Goal: Task Accomplishment & Management: Use online tool/utility

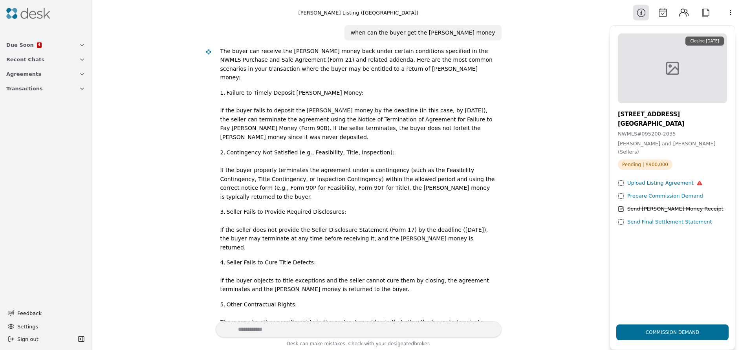
scroll to position [15, 0]
click at [27, 48] on span "Due Soon" at bounding box center [19, 45] width 27 height 8
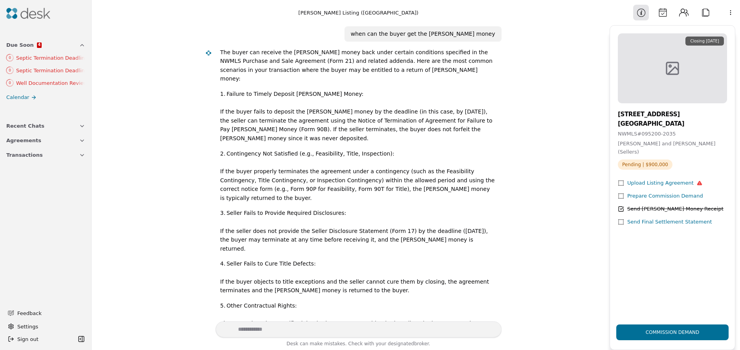
click at [27, 142] on span "Agreements" at bounding box center [23, 140] width 35 height 8
click at [21, 191] on span "Agreements" at bounding box center [21, 193] width 31 height 8
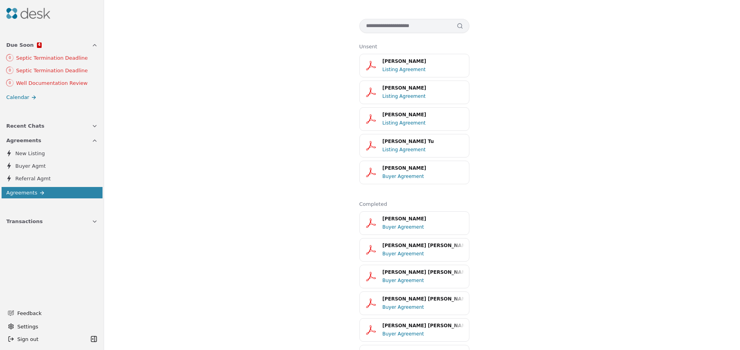
click at [25, 14] on img at bounding box center [28, 13] width 44 height 11
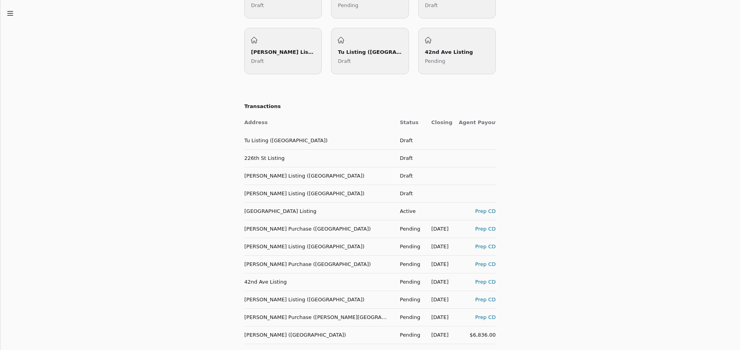
scroll to position [393, 0]
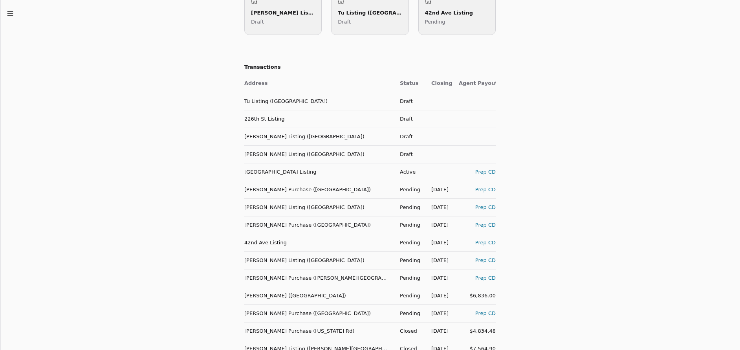
click at [296, 295] on td "[PERSON_NAME] ([GEOGRAPHIC_DATA])" at bounding box center [318, 296] width 149 height 18
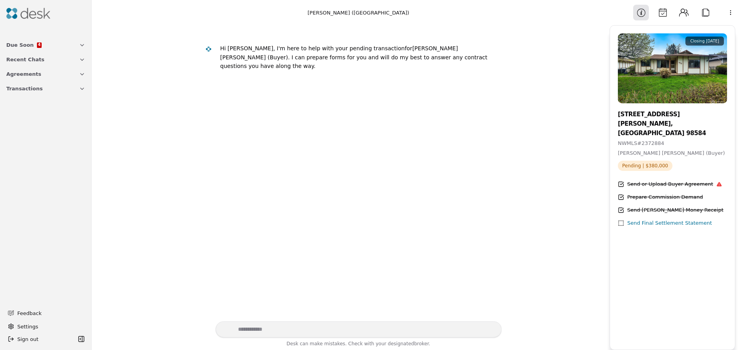
click at [711, 13] on button "Attach" at bounding box center [706, 13] width 16 height 16
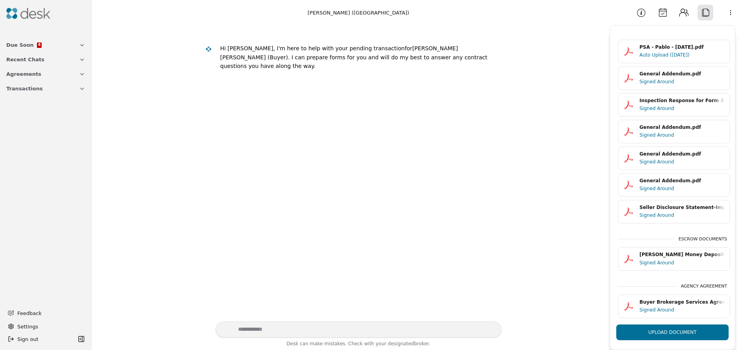
scroll to position [14, 0]
click at [660, 306] on div "Signed Around" at bounding box center [682, 310] width 86 height 8
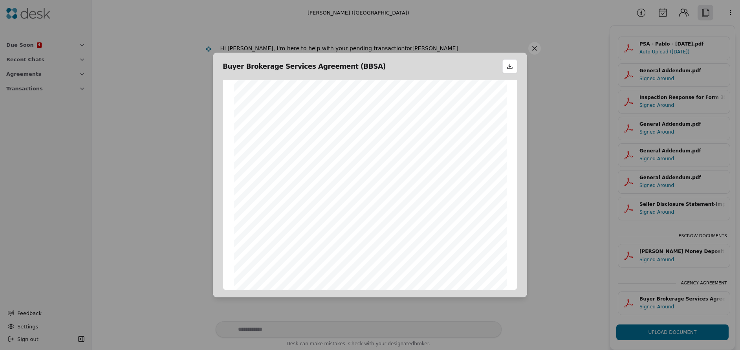
scroll to position [669, 0]
click at [534, 50] on button at bounding box center [534, 48] width 13 height 13
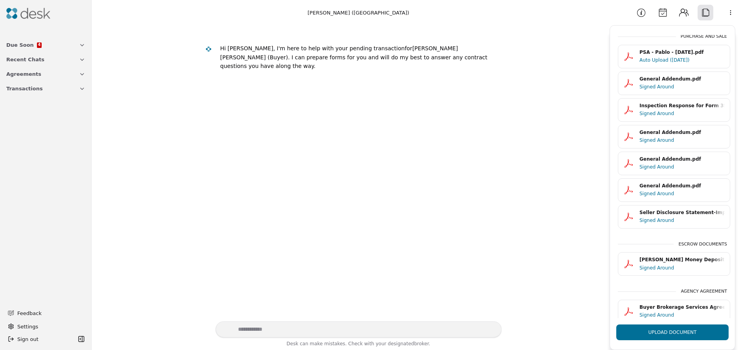
scroll to position [0, 0]
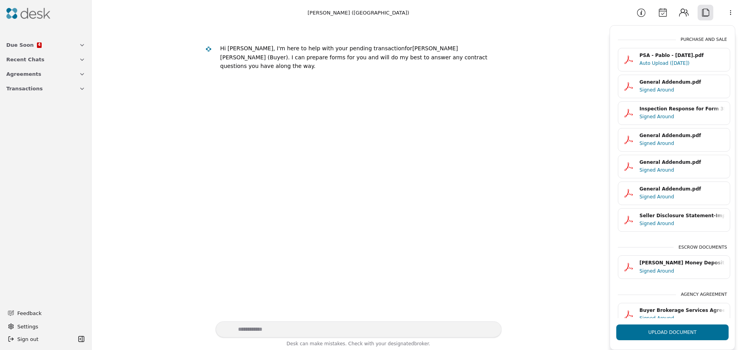
click at [662, 82] on div "General Addendum.pdf" at bounding box center [682, 82] width 86 height 7
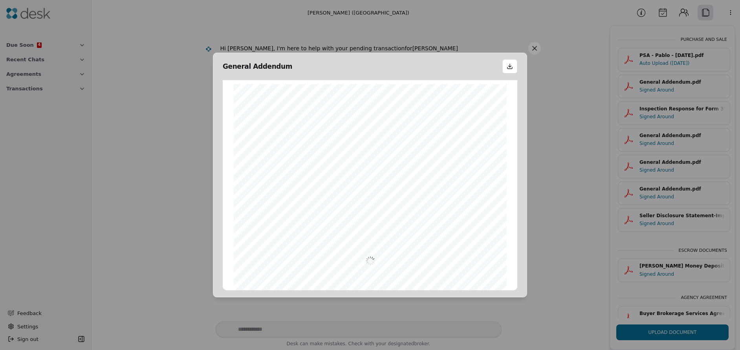
scroll to position [4, 0]
click at [530, 49] on button at bounding box center [534, 48] width 13 height 13
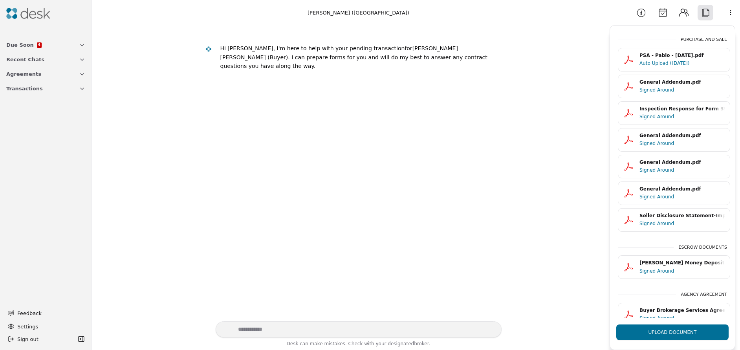
click at [661, 137] on div "General Addendum.pdf" at bounding box center [682, 135] width 86 height 7
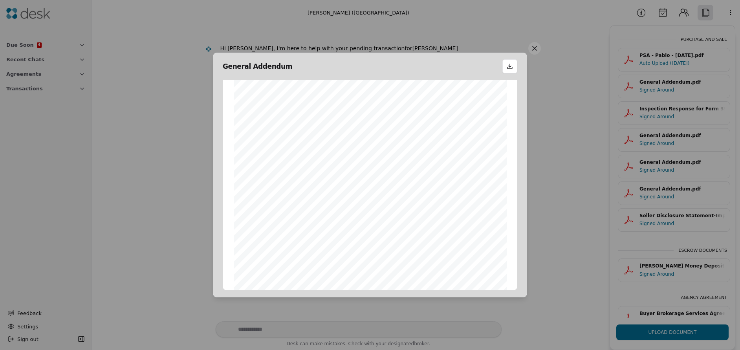
click at [537, 46] on button at bounding box center [534, 48] width 13 height 13
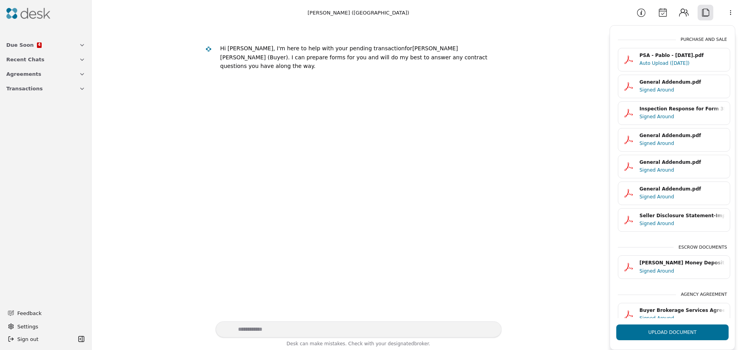
click at [666, 167] on div "Signed Around" at bounding box center [682, 170] width 86 height 8
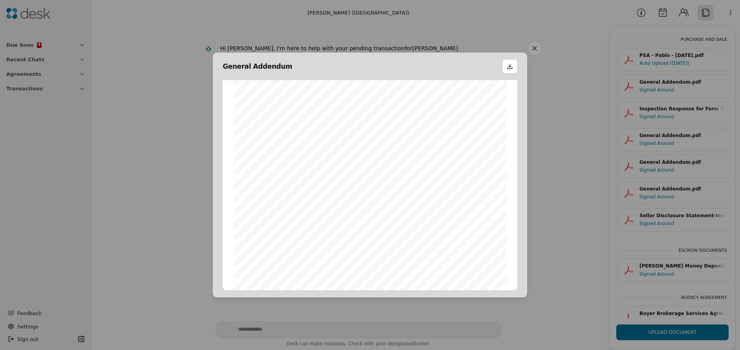
click at [534, 49] on button at bounding box center [534, 48] width 13 height 13
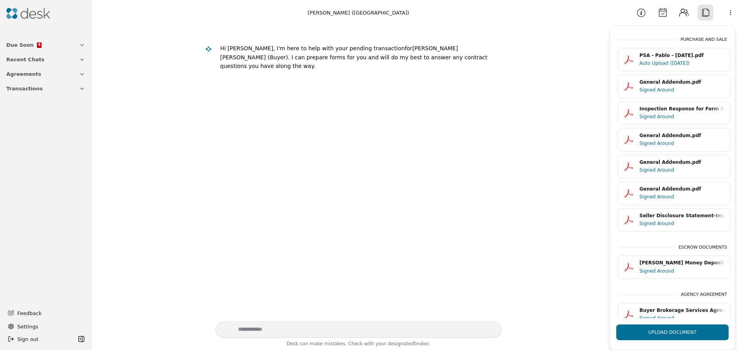
click at [676, 198] on div "Signed Around" at bounding box center [682, 197] width 86 height 8
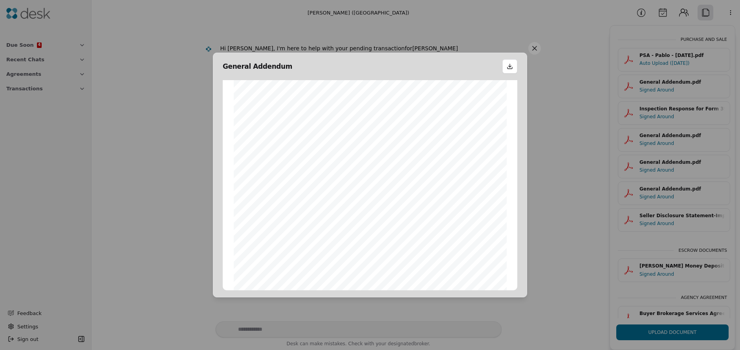
click at [540, 47] on button at bounding box center [534, 48] width 13 height 13
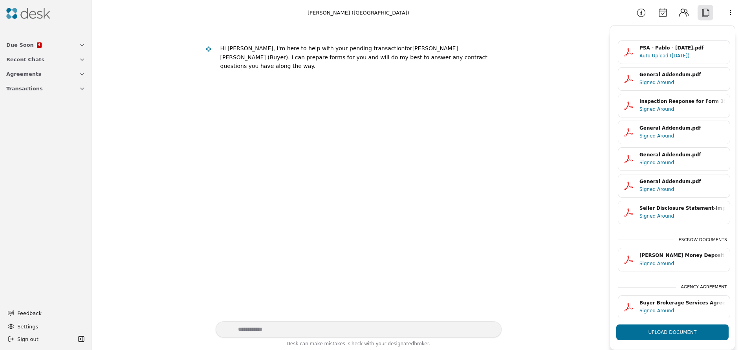
scroll to position [14, 0]
click at [730, 13] on html "Due Soon 4 Recent Chats Agreements Transactions Feedback Settings Sign out Togg…" at bounding box center [370, 175] width 740 height 350
click at [712, 33] on div "Commission Demand" at bounding box center [712, 30] width 61 height 13
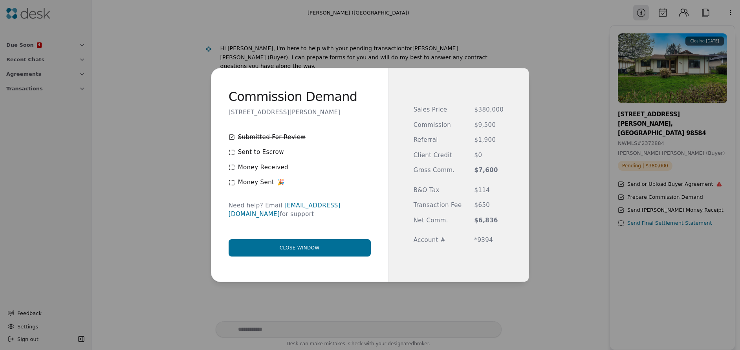
click at [306, 247] on button "Close window" at bounding box center [300, 247] width 142 height 17
